Goal: Information Seeking & Learning: Find specific fact

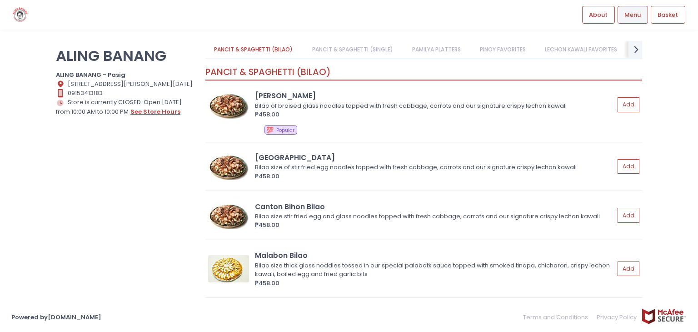
click at [156, 109] on button "see store hours" at bounding box center [155, 112] width 51 height 10
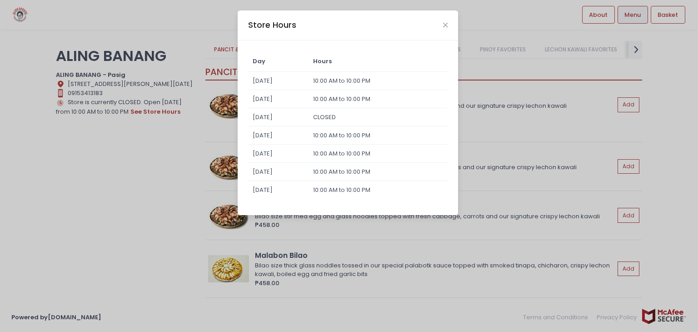
click at [127, 169] on div "Store Hours Day Hours Sunday 10:00 AM to 10:00 PM Monday 10:00 AM to 10:00 PM T…" at bounding box center [349, 166] width 698 height 332
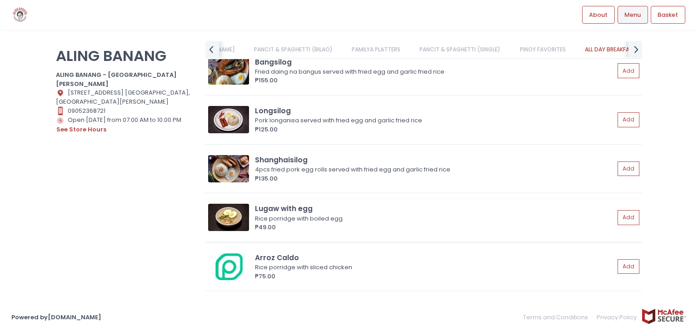
scroll to position [2274, 0]
